Goal: Information Seeking & Learning: Understand process/instructions

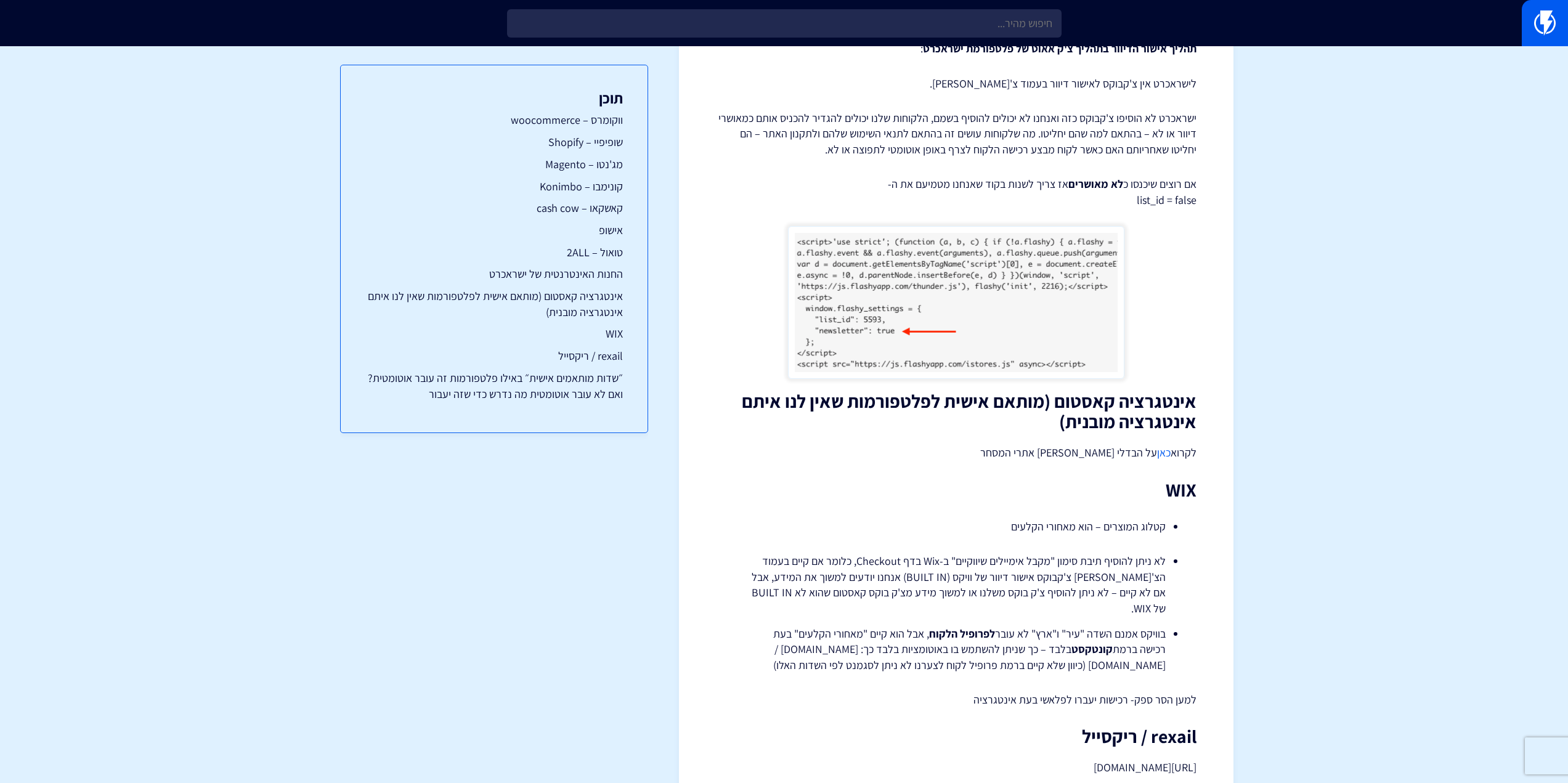
scroll to position [2834, 0]
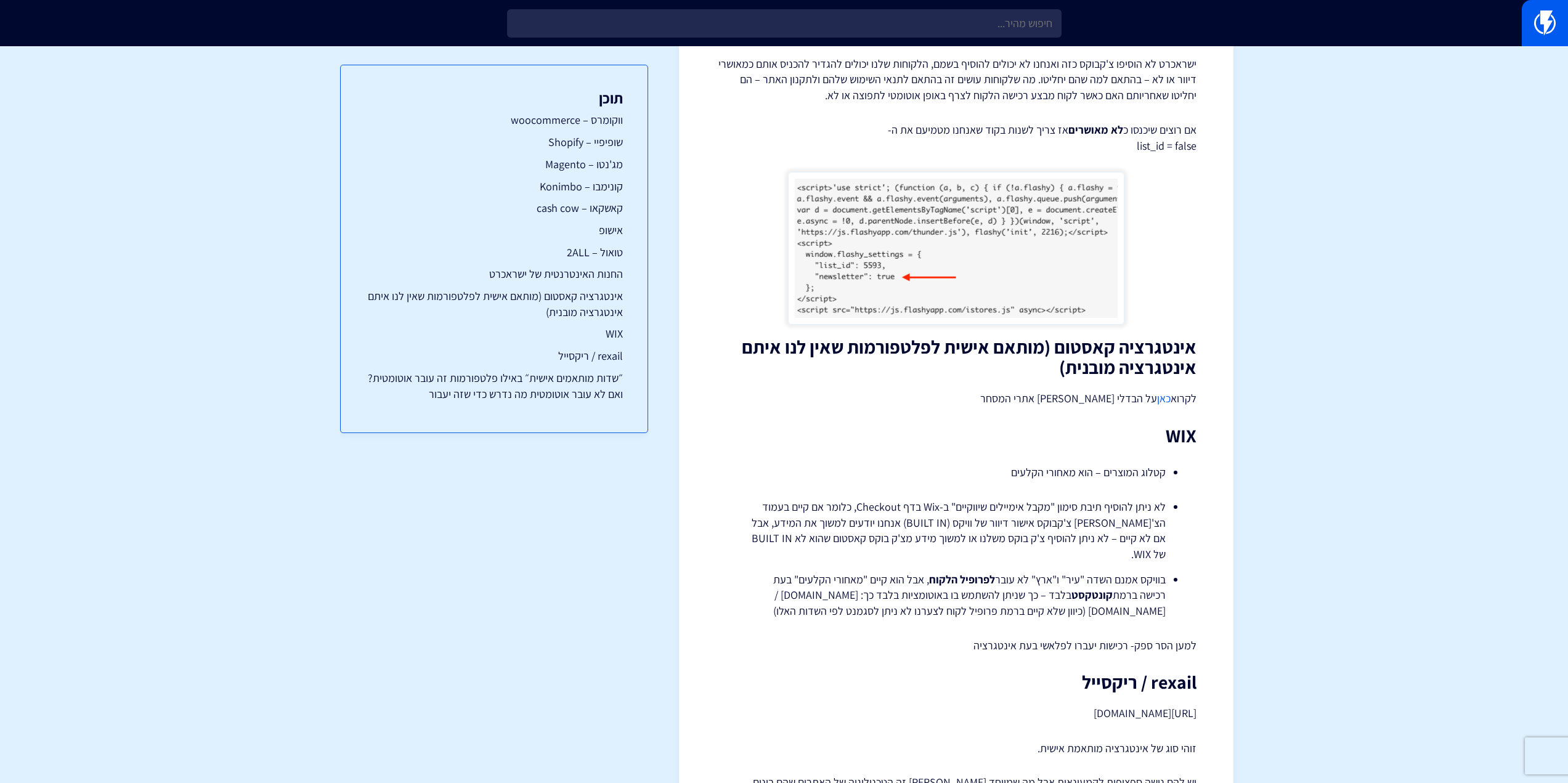
click at [1124, 499] on li "לא ניתן להוסיף תיבת סימון "מקבל אימיילים שיווקיים" ב-Wix בדף Checkout, כלומר אם…" at bounding box center [956, 531] width 419 height 63
click at [1116, 499] on li "לא ניתן להוסיף תיבת סימון "מקבל אימיילים שיווקיים" ב-Wix בדף Checkout, כלומר אם…" at bounding box center [956, 531] width 419 height 63
click at [1081, 499] on li "לא ניתן להוסיף תיבת סימון "מקבל אימיילים שיווקיים" ב-Wix בדף Checkout, כלומר אם…" at bounding box center [956, 531] width 419 height 63
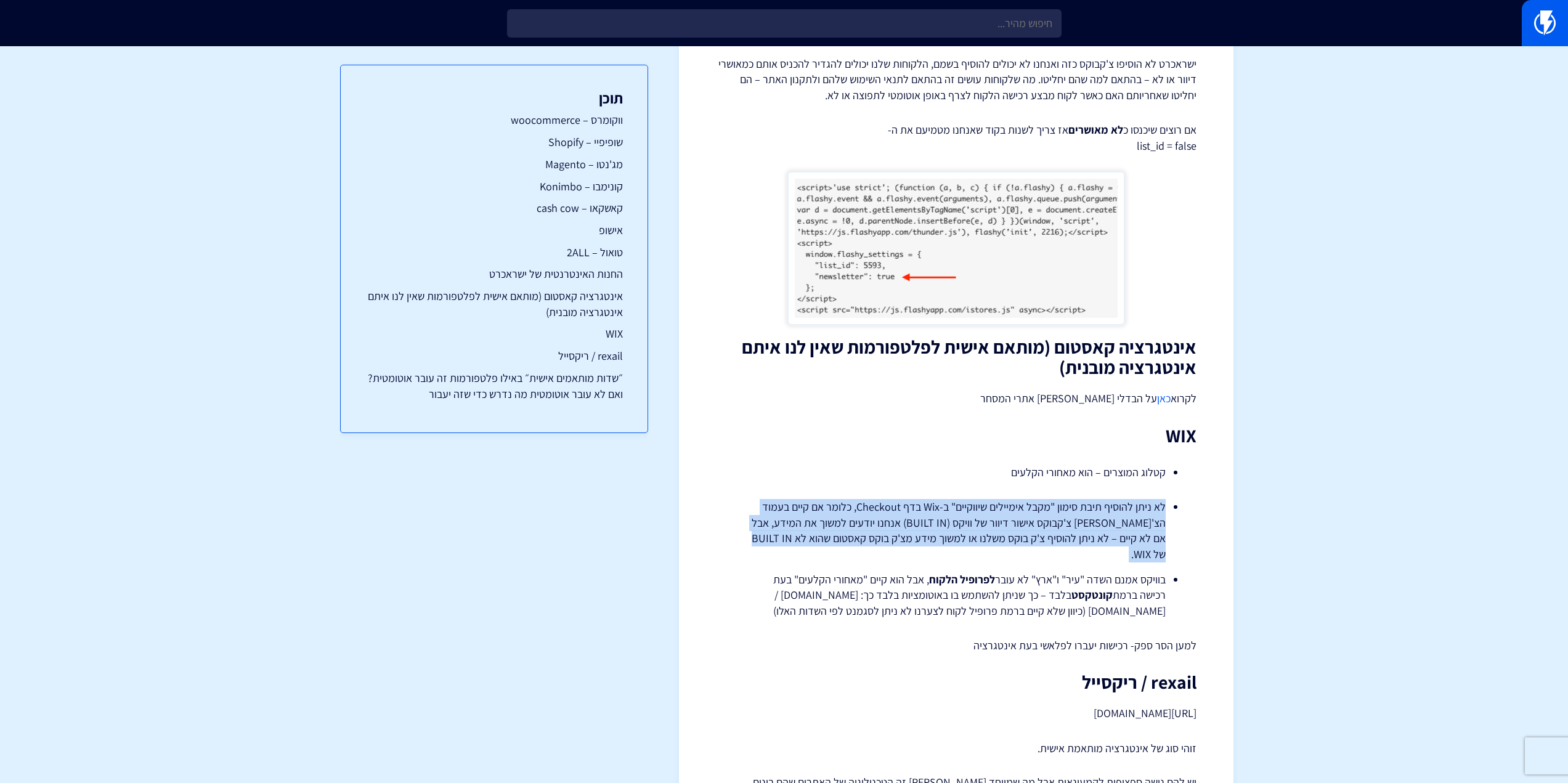
click at [1081, 499] on li "לא ניתן להוסיף תיבת סימון "מקבל אימיילים שיווקיים" ב-Wix בדף Checkout, כלומר אם…" at bounding box center [956, 531] width 419 height 63
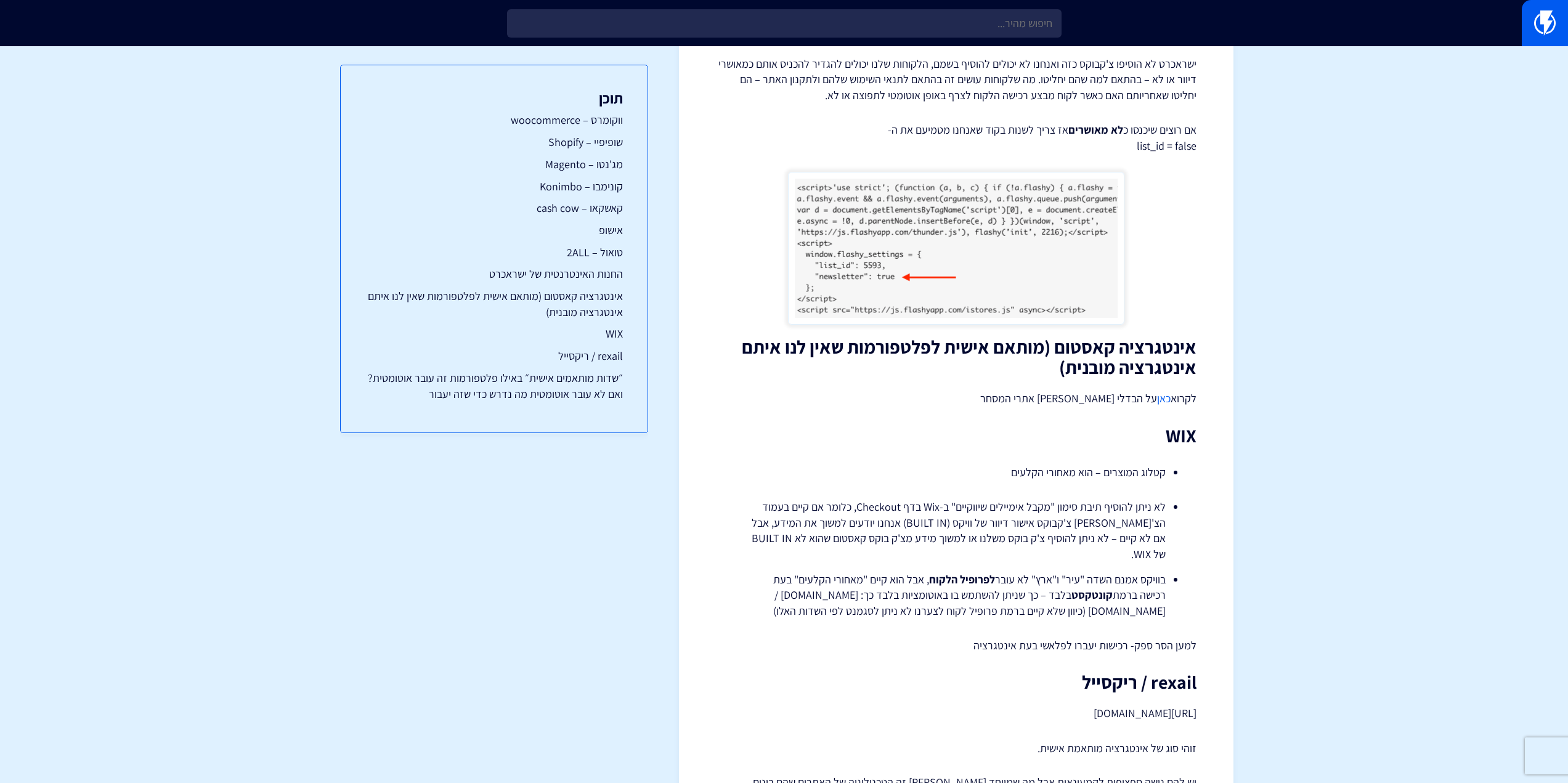
click at [1073, 572] on li "בוויקס אמנם השדה "עיר" ו"ארץ" לא עובר לפרופיל הלקוח , אבל הוא קיים "מאחורי הקלע…" at bounding box center [956, 595] width 419 height 47
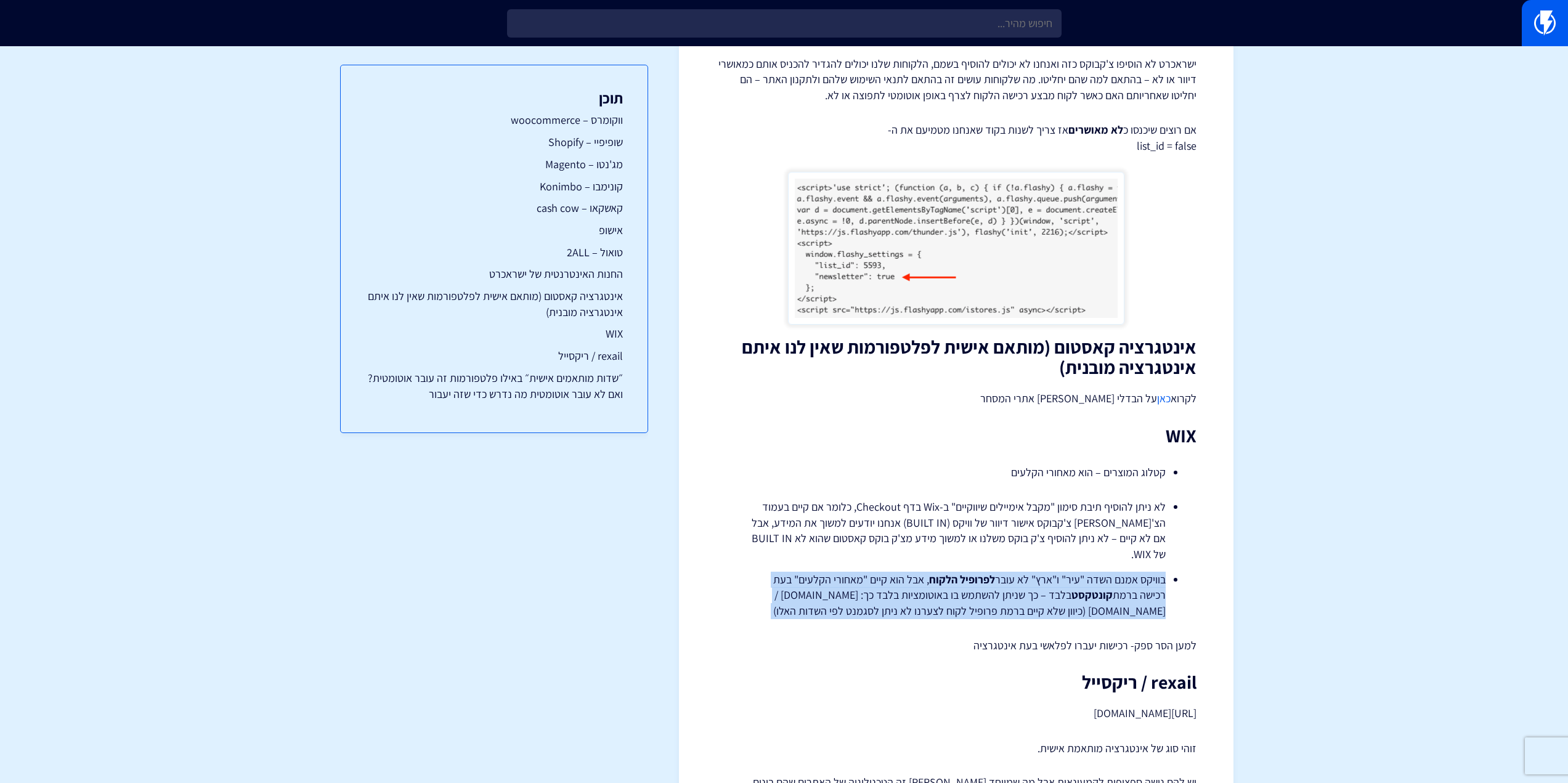
click at [1073, 572] on li "בוויקס אמנם השדה "עיר" ו"ארץ" לא עובר לפרופיל הלקוח , אבל הוא קיים "מאחורי הקלע…" at bounding box center [956, 595] width 419 height 47
click at [1055, 572] on li "בוויקס אמנם השדה "עיר" ו"ארץ" לא עובר לפרופיל הלקוח , אבל הוא קיים "מאחורי הקלע…" at bounding box center [956, 595] width 419 height 47
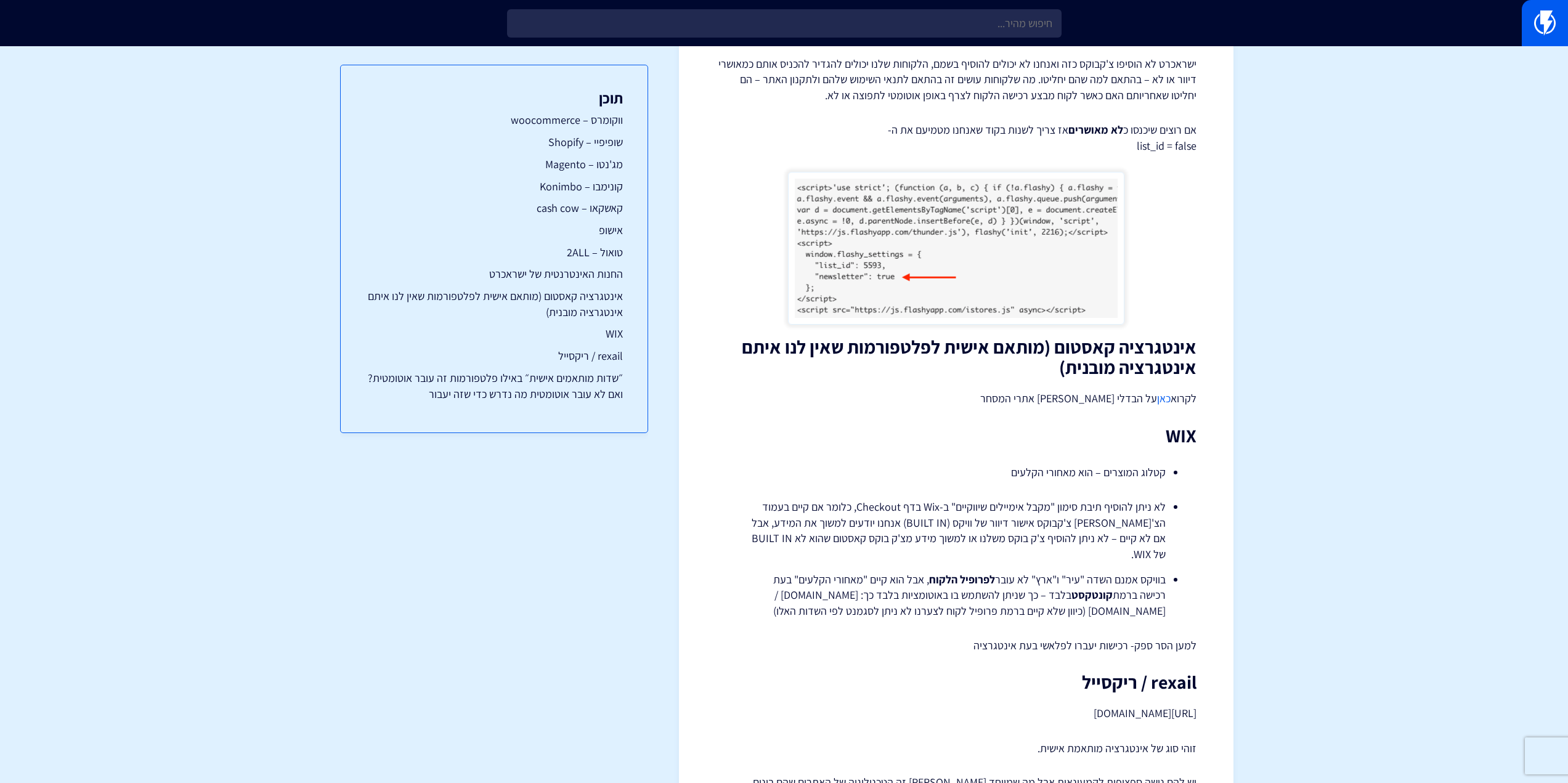
click at [1109, 572] on li "בוויקס אמנם השדה "עיר" ו"ארץ" לא עובר לפרופיל הלקוח , אבל הוא קיים "מאחורי הקלע…" at bounding box center [956, 595] width 419 height 47
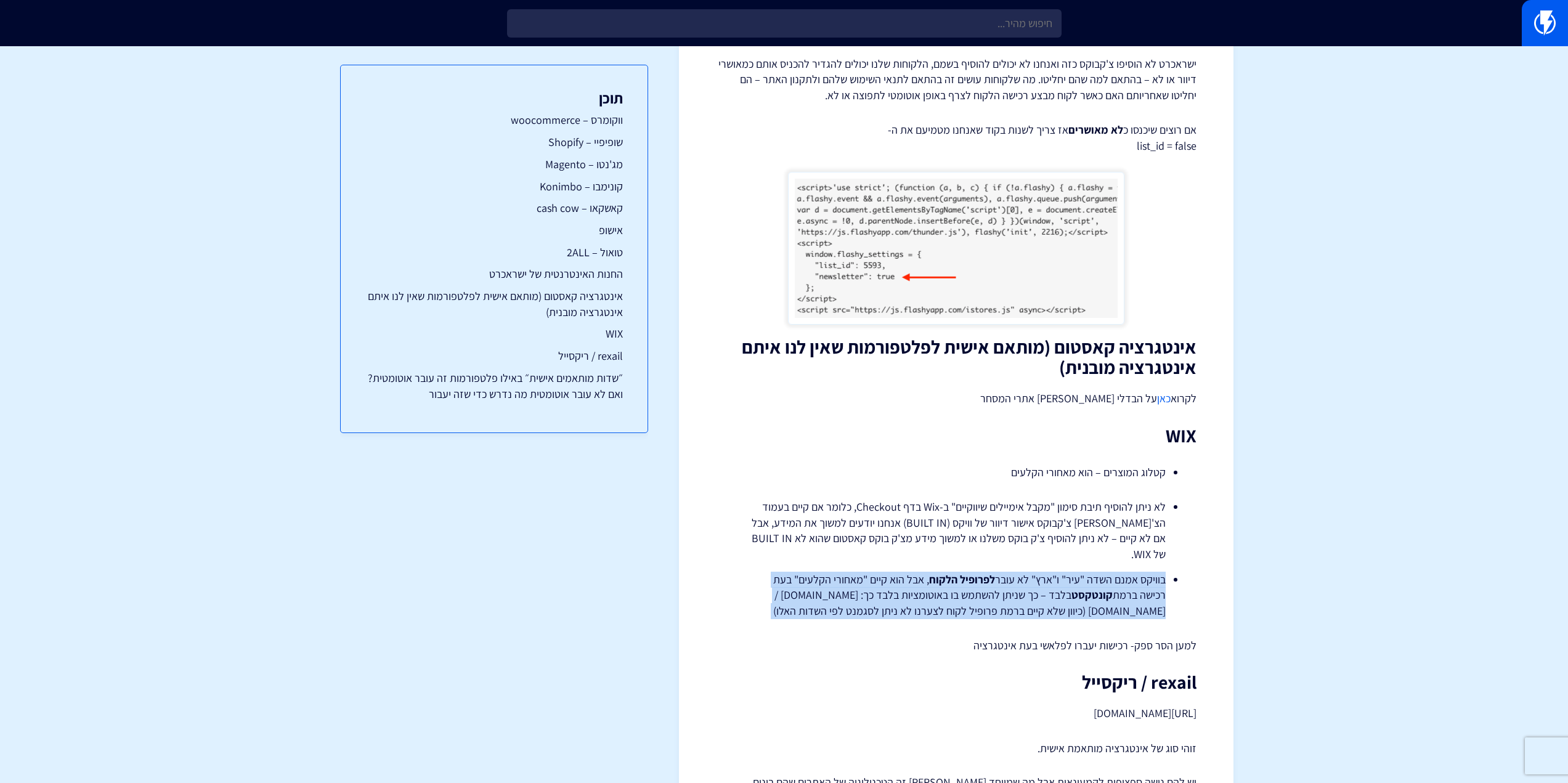
click at [1109, 572] on li "בוויקס אמנם השדה "עיר" ו"ארץ" לא עובר לפרופיל הלקוח , אבל הוא קיים "מאחורי הקלע…" at bounding box center [956, 595] width 419 height 47
click at [1056, 572] on li "בוויקס אמנם השדה "עיר" ו"ארץ" לא עובר לפרופיל הלקוח , אבל הוא קיים "מאחורי הקלע…" at bounding box center [956, 595] width 419 height 47
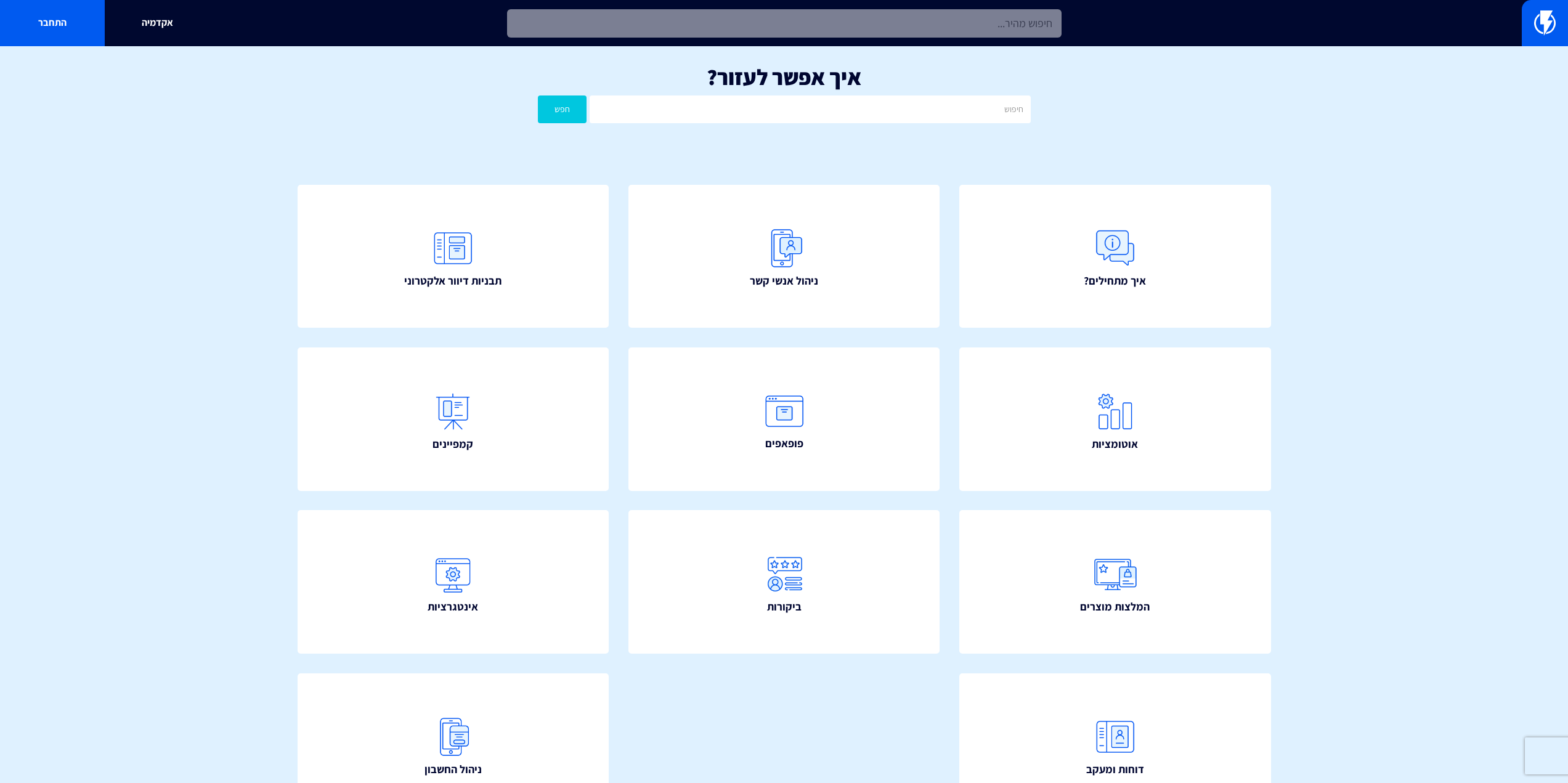
click at [802, 25] on input "text" at bounding box center [784, 23] width 554 height 29
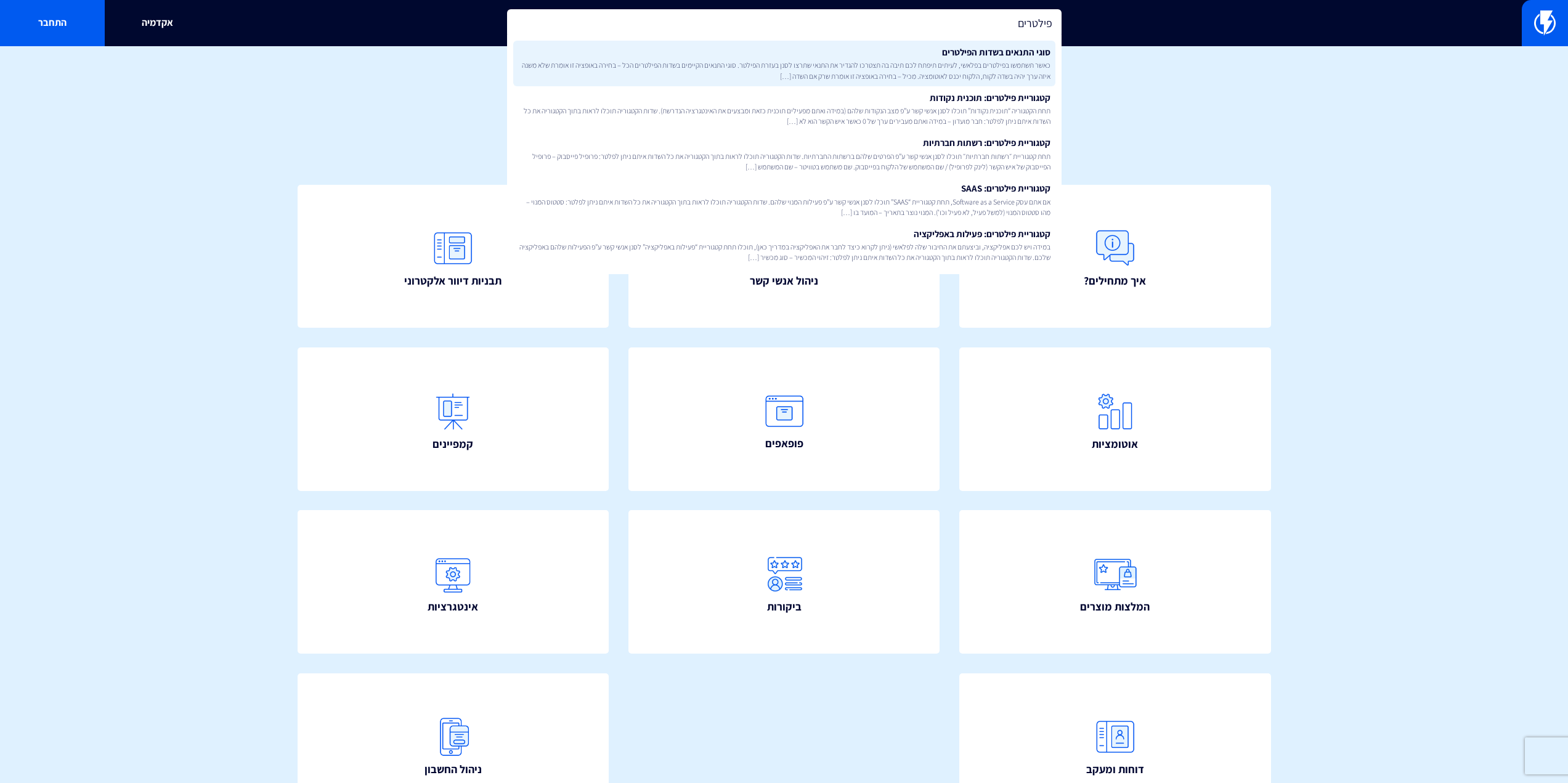
type input "פילטרים"
click at [835, 56] on link "סוגי התנאים בשדות הפילטרים כאשר תשתמשו בפילטרים בפלאשי, לעיתים תיפתח לכם תיבה ב…" at bounding box center [784, 63] width 542 height 45
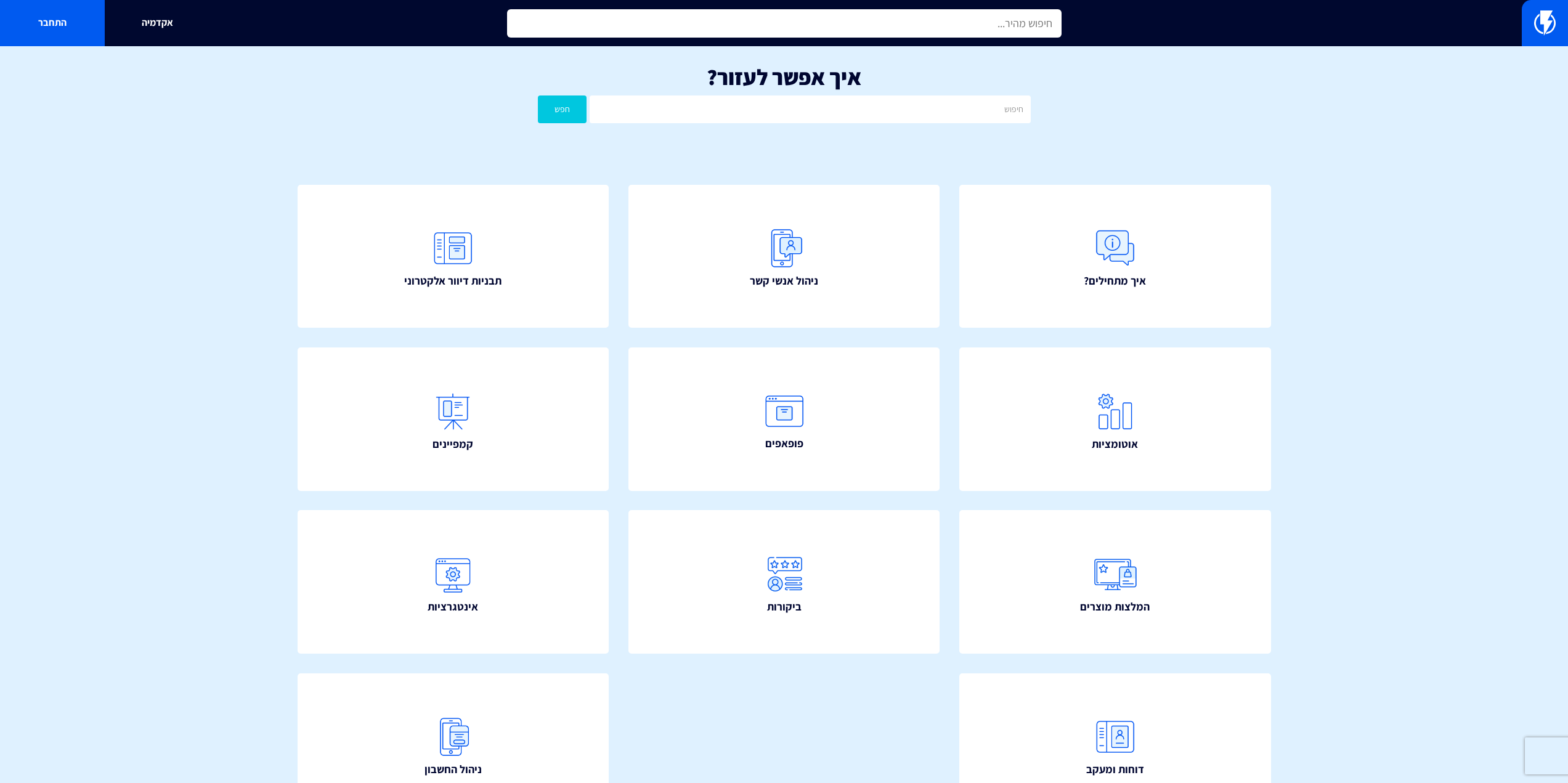
click at [981, 25] on input "text" at bounding box center [784, 23] width 554 height 29
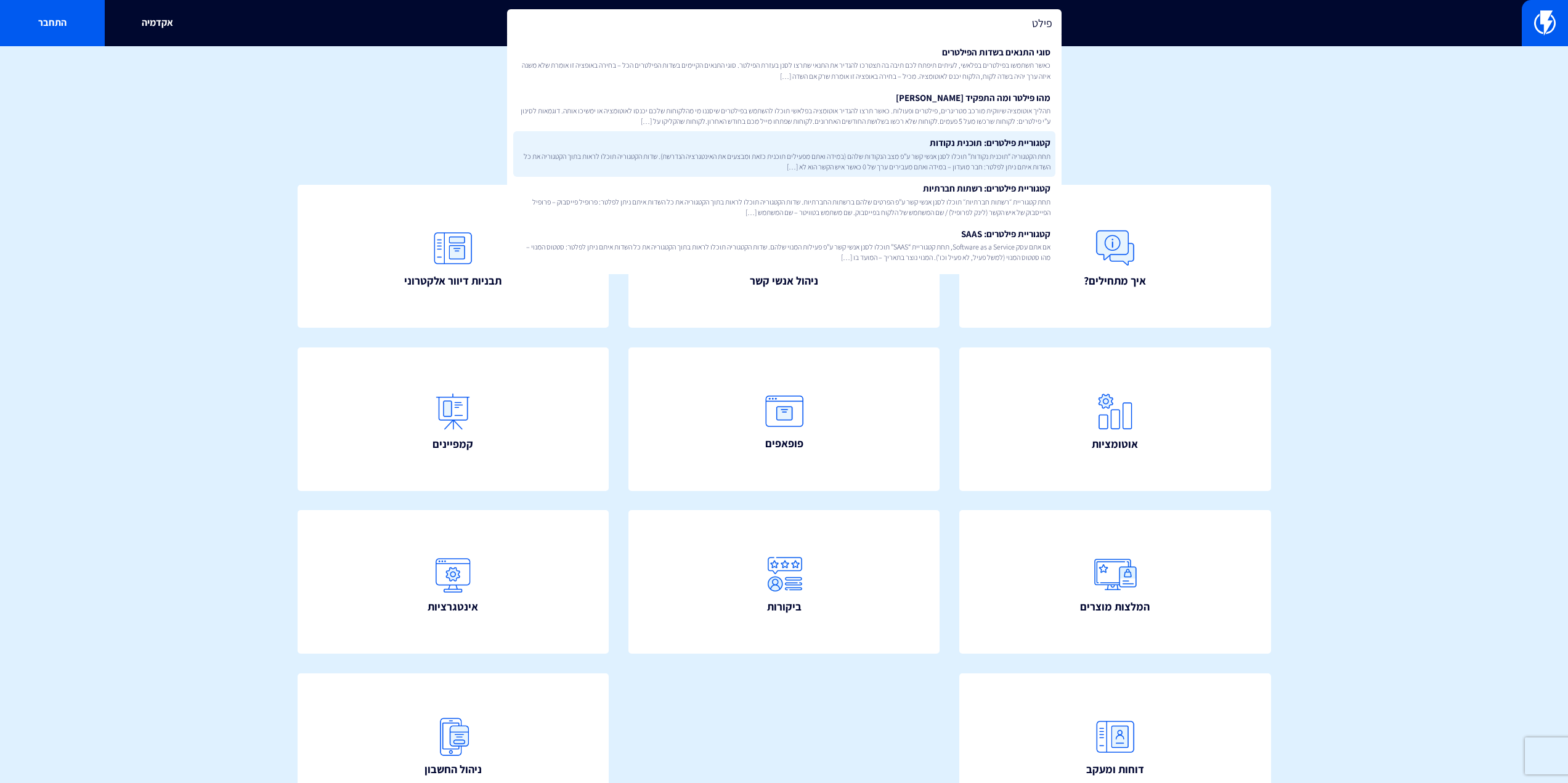
type input "פילט"
click at [993, 161] on span "תחת הקטגוריה “תוכנית נקודות” תוכלו לסנן אנשי קשר ע”פ מצב הנקודות שלהם (במידה וא…" at bounding box center [784, 161] width 532 height 21
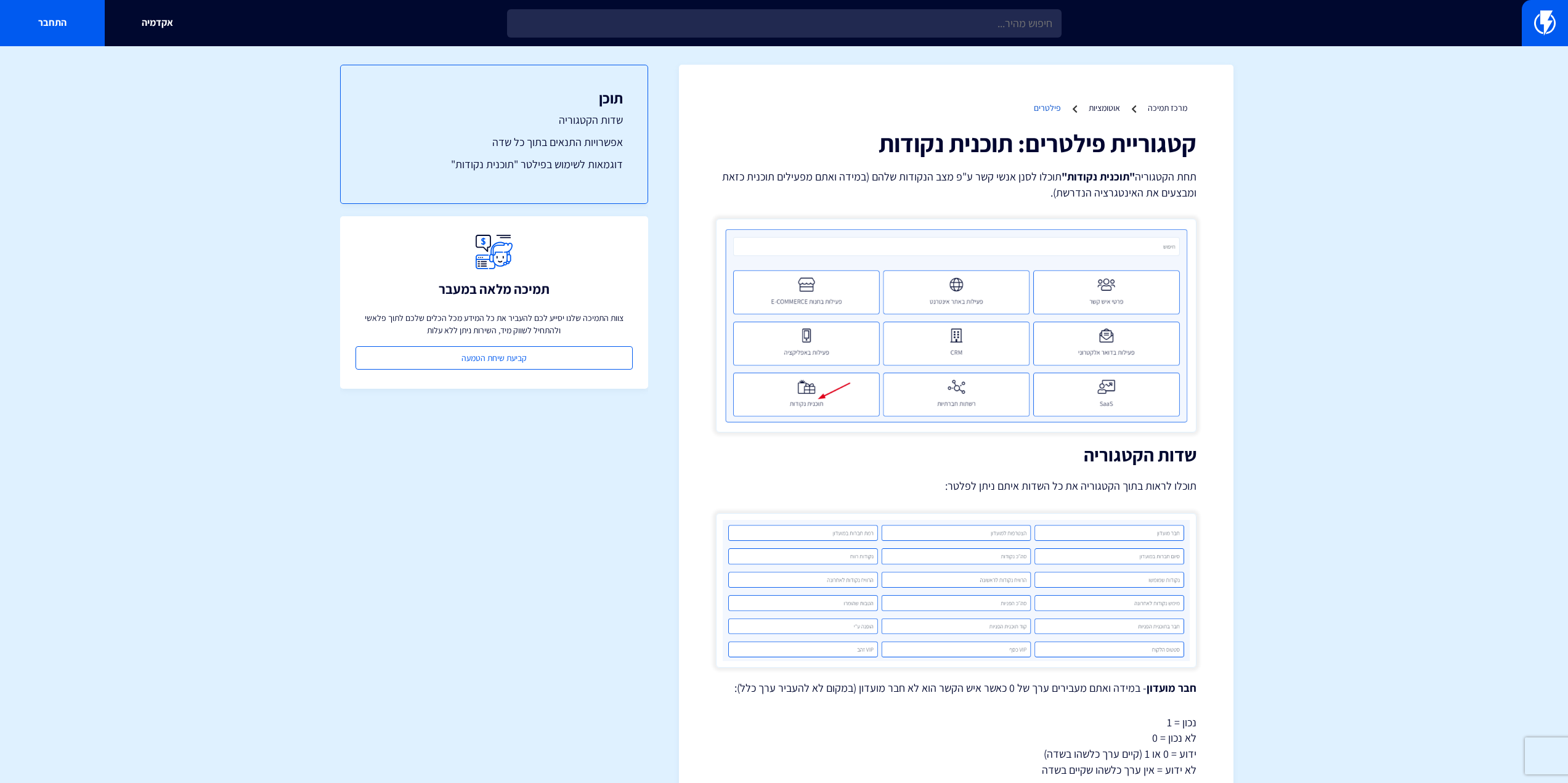
click at [1051, 104] on link "פילטרים" at bounding box center [1047, 108] width 27 height 11
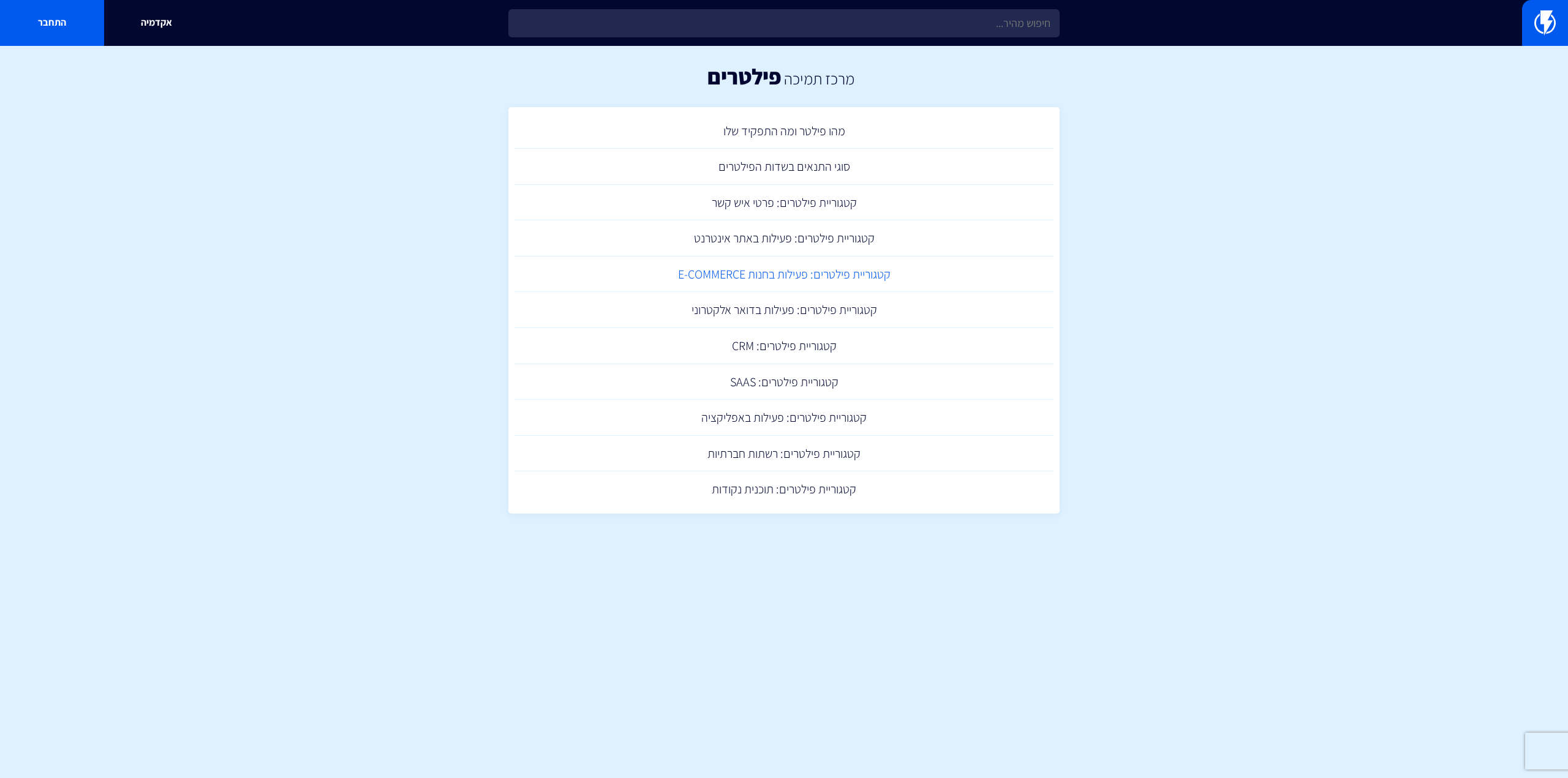
click at [776, 271] on link "קטגוריית פילטרים: פעילות בחנות E-COMMERCE" at bounding box center [784, 274] width 539 height 36
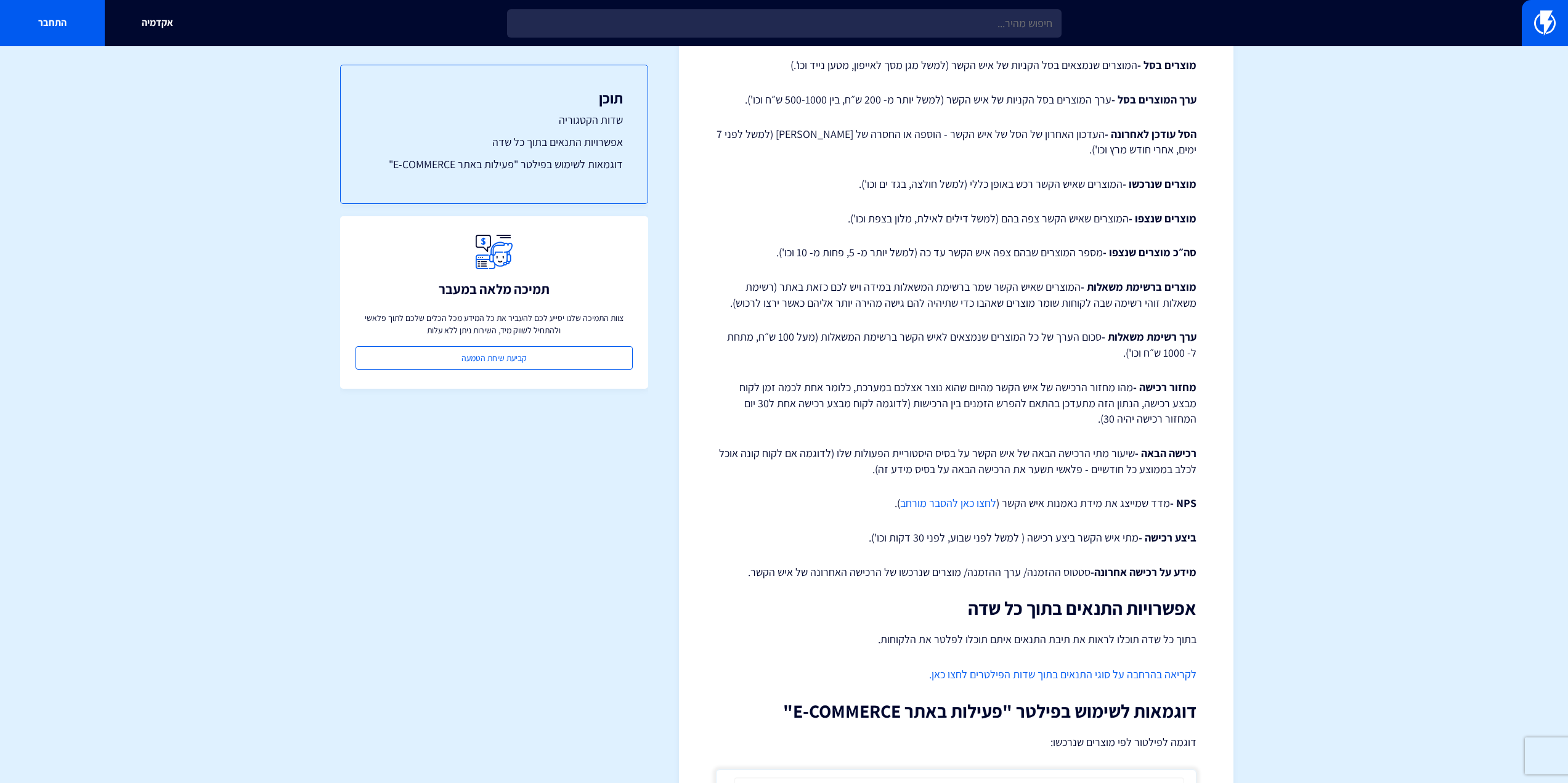
scroll to position [986, 0]
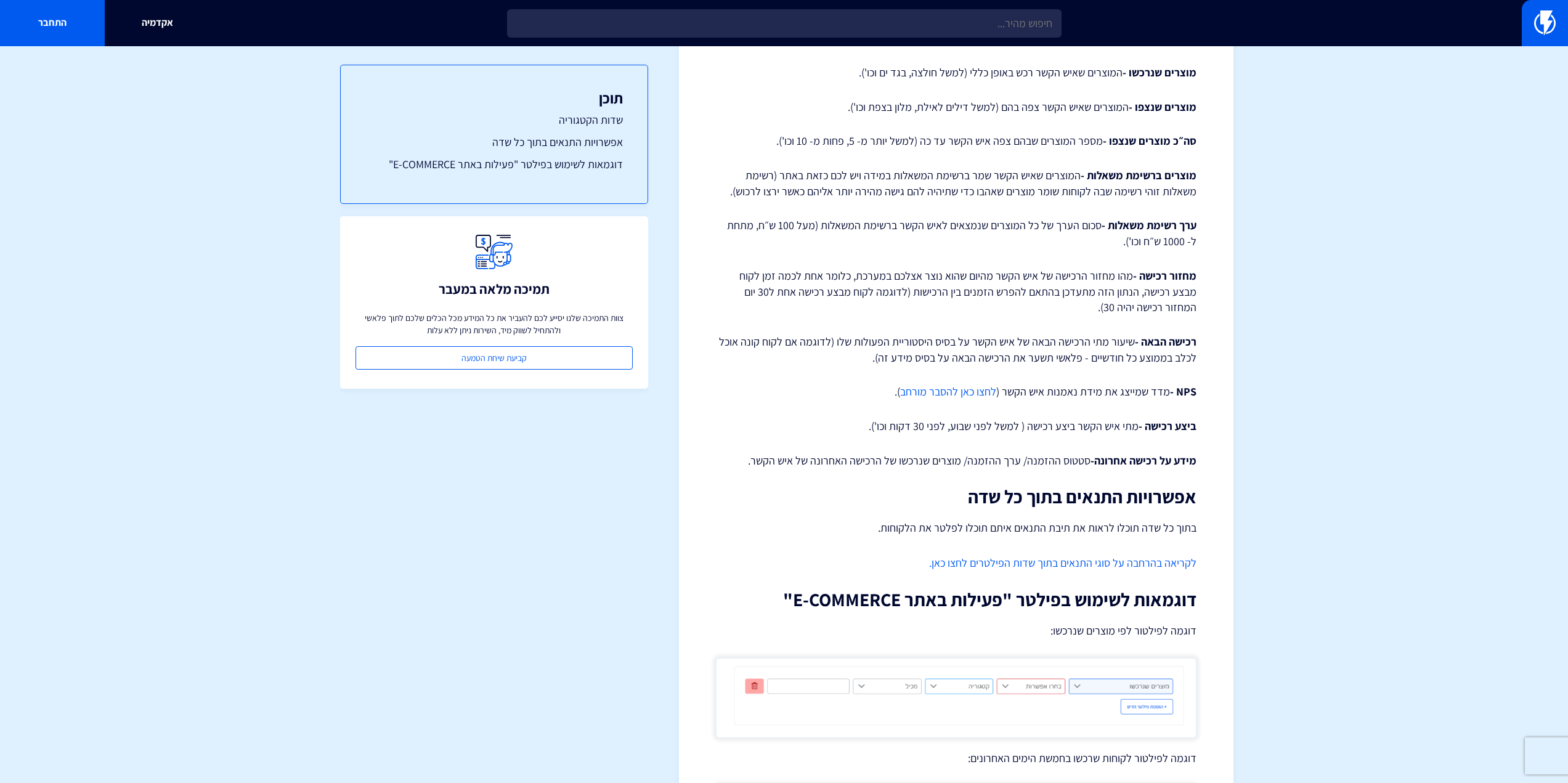
click at [1312, 258] on section "מרכז תמיכה אוטומציות פילטרים קטגוריית פילטרים: פעילות בחנות E-COMMERCE תחת קטגו…" at bounding box center [784, 1] width 1568 height 1880
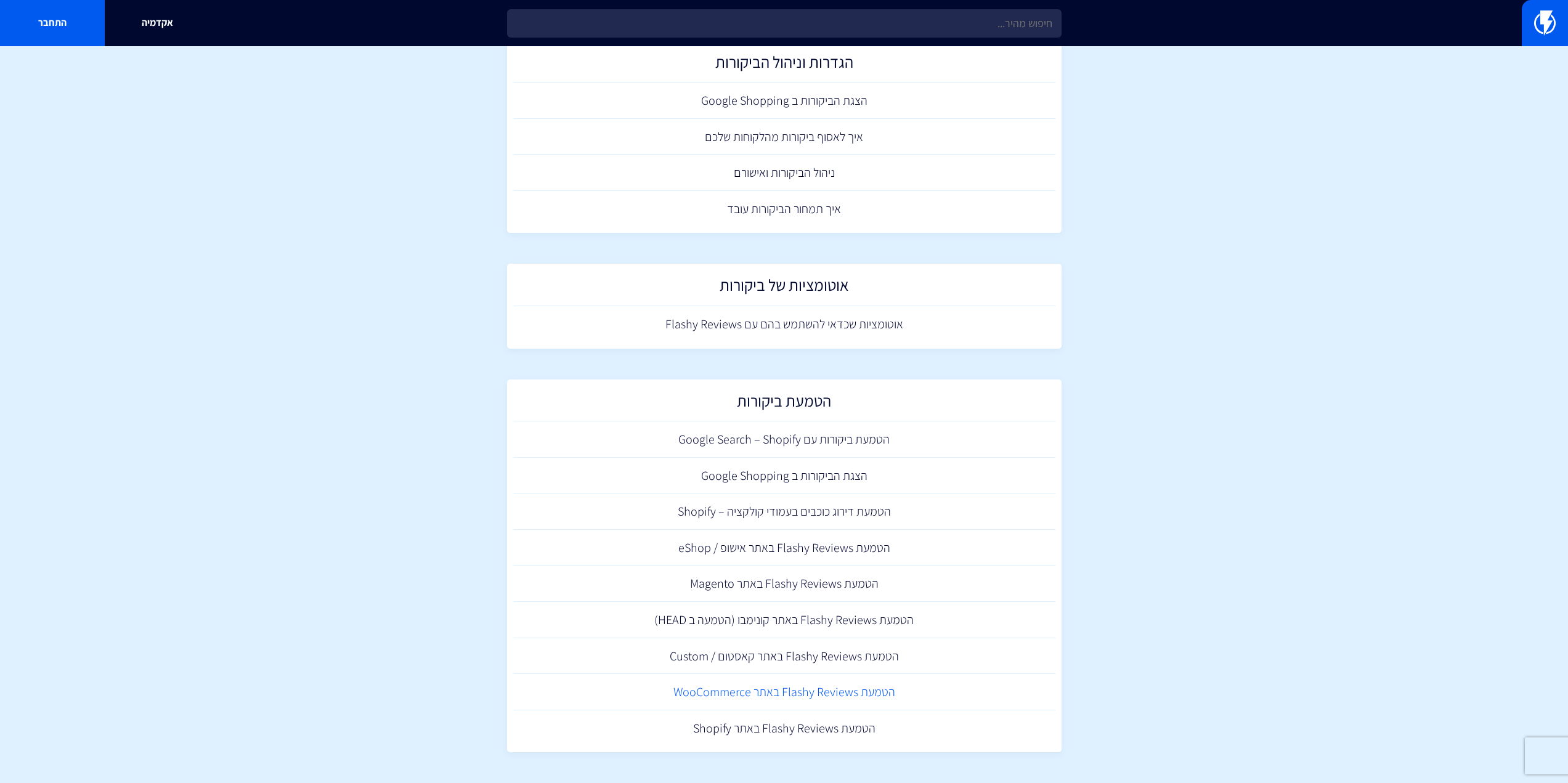
click at [755, 691] on link "הטמעת Flashy Reviews באתר WooCommerce" at bounding box center [784, 692] width 542 height 36
